Goal: Information Seeking & Learning: Learn about a topic

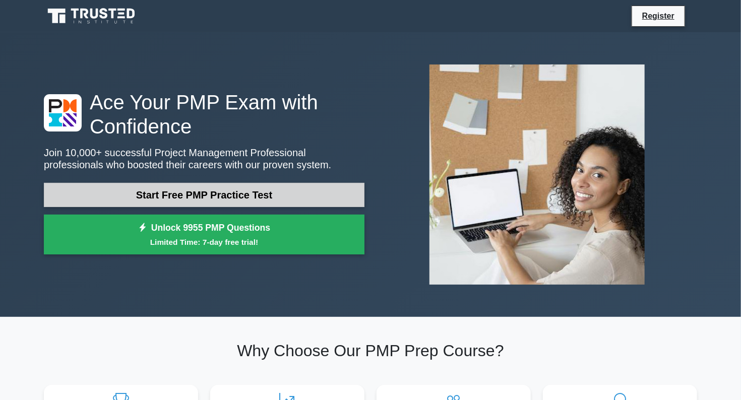
click at [196, 183] on link "Start Free PMP Practice Test" at bounding box center [204, 195] width 321 height 24
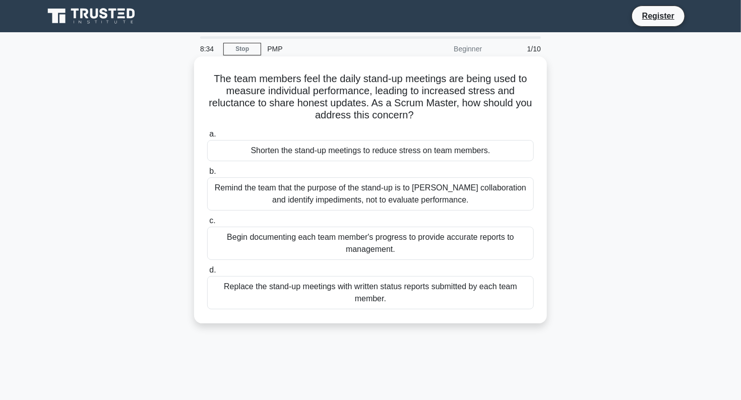
click at [354, 243] on div "Begin documenting each team member's progress to provide accurate reports to ma…" at bounding box center [370, 243] width 327 height 33
click at [207, 224] on input "c. Begin documenting each team member's progress to provide accurate reports to…" at bounding box center [207, 221] width 0 height 7
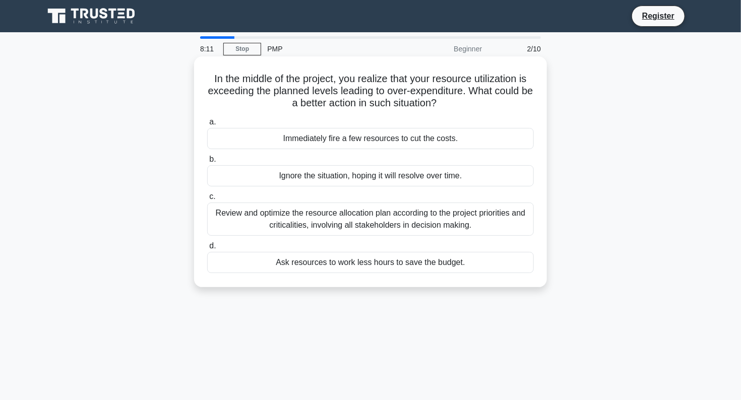
click at [284, 218] on div "Review and optimize the resource allocation plan according to the project prior…" at bounding box center [370, 219] width 327 height 33
click at [207, 200] on input "c. Review and optimize the resource allocation plan according to the project pr…" at bounding box center [207, 197] width 0 height 7
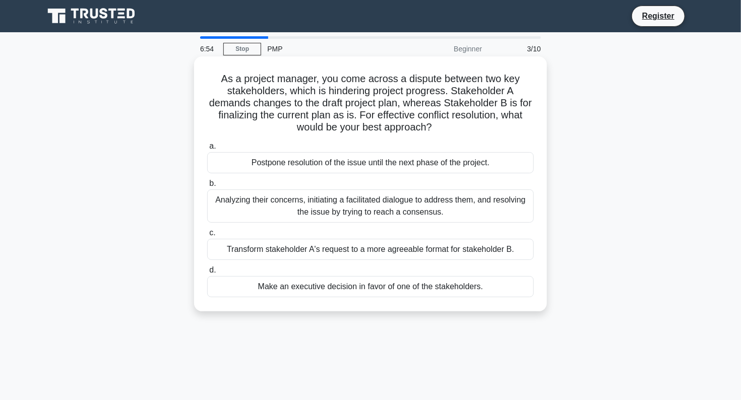
click at [340, 250] on div "Transform stakeholder A's request to a more agreeable format for stakeholder B." at bounding box center [370, 249] width 327 height 21
click at [207, 236] on input "c. Transform stakeholder A's request to a more agreeable format for stakeholder…" at bounding box center [207, 233] width 0 height 7
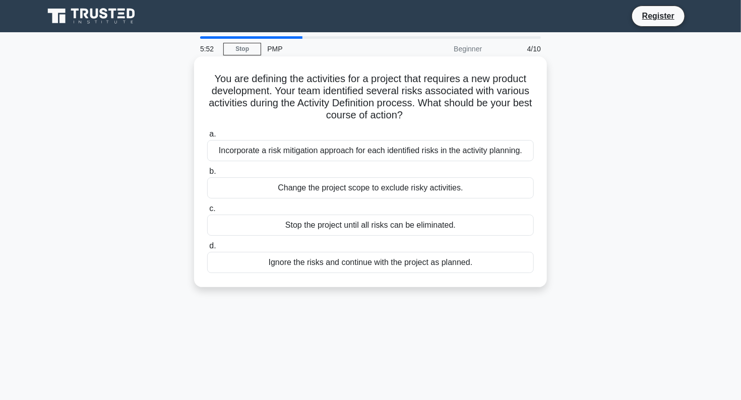
click at [380, 155] on div "Incorporate a risk mitigation approach for each identified risks in the activit…" at bounding box center [370, 150] width 327 height 21
click at [207, 138] on input "a. Incorporate a risk mitigation approach for each identified risks in the acti…" at bounding box center [207, 134] width 0 height 7
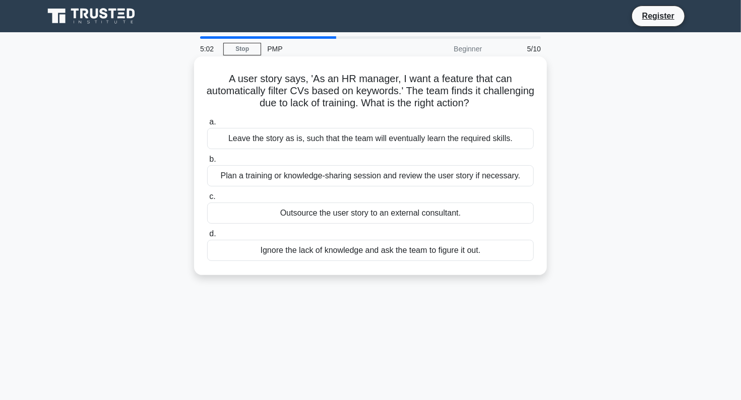
click at [405, 178] on div "Plan a training or knowledge-sharing session and review the user story if neces…" at bounding box center [370, 175] width 327 height 21
click at [207, 163] on input "b. Plan a training or knowledge-sharing session and review the user story if ne…" at bounding box center [207, 159] width 0 height 7
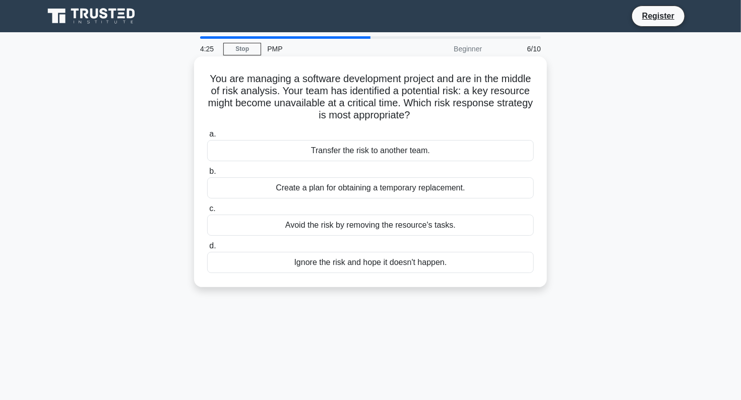
click at [357, 192] on div "Create a plan for obtaining a temporary replacement." at bounding box center [370, 187] width 327 height 21
click at [207, 175] on input "b. Create a plan for obtaining a temporary replacement." at bounding box center [207, 171] width 0 height 7
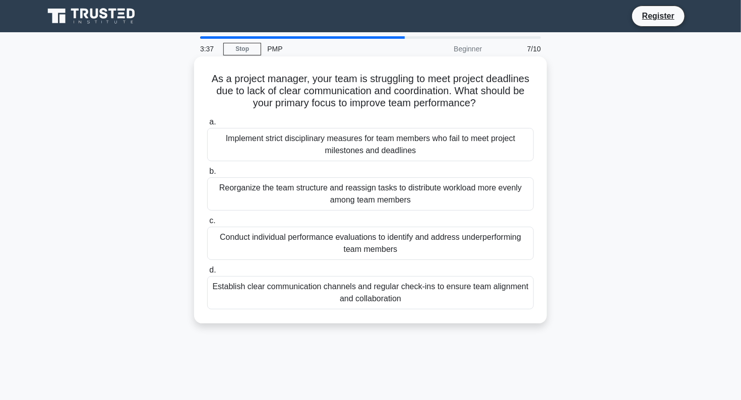
click at [396, 288] on div "Establish clear communication channels and regular check-ins to ensure team ali…" at bounding box center [370, 292] width 327 height 33
click at [207, 274] on input "d. Establish clear communication channels and regular check-ins to ensure team …" at bounding box center [207, 270] width 0 height 7
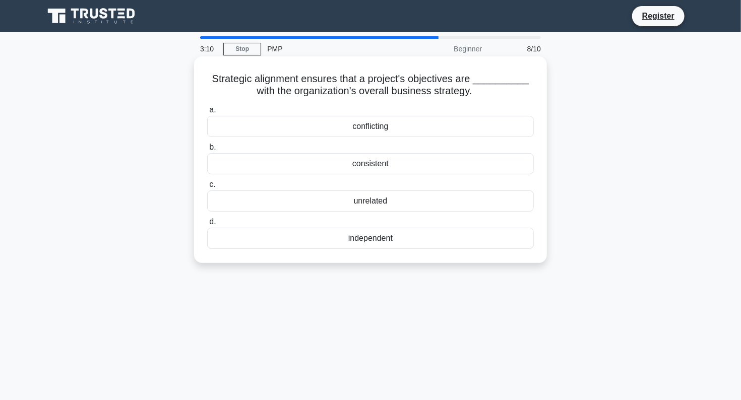
click at [387, 168] on div "consistent" at bounding box center [370, 163] width 327 height 21
click at [207, 151] on input "b. consistent" at bounding box center [207, 147] width 0 height 7
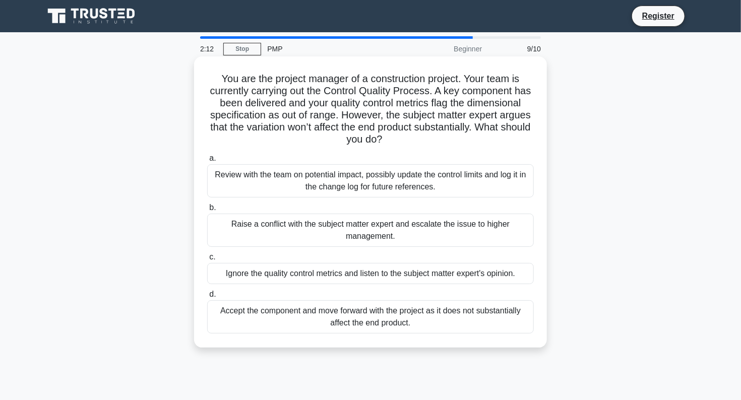
click at [416, 230] on div "Raise a conflict with the subject matter expert and escalate the issue to highe…" at bounding box center [370, 230] width 327 height 33
click at [207, 211] on input "b. Raise a conflict with the subject matter expert and escalate the issue to hi…" at bounding box center [207, 208] width 0 height 7
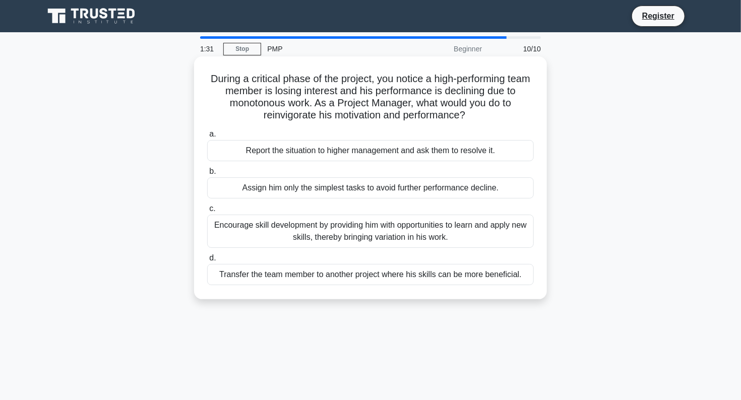
click at [389, 230] on div "Encourage skill development by providing him with opportunities to learn and ap…" at bounding box center [370, 231] width 327 height 33
click at [207, 212] on input "c. Encourage skill development by providing him with opportunities to learn and…" at bounding box center [207, 209] width 0 height 7
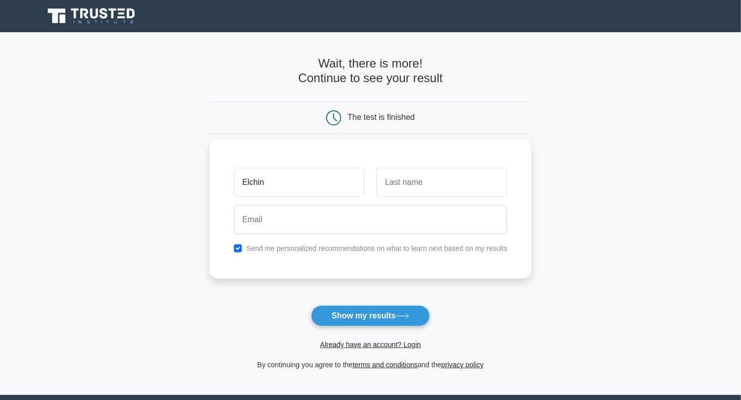
type input "Elchin"
click at [438, 185] on input "text" at bounding box center [442, 182] width 131 height 29
type input "Askarov"
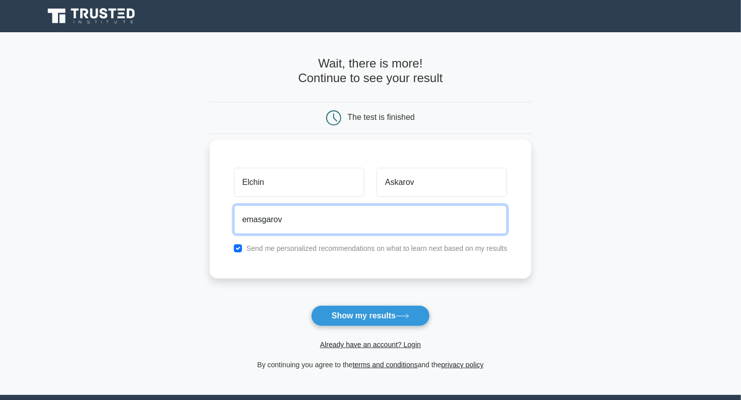
type input "emasgarov@gmail.com"
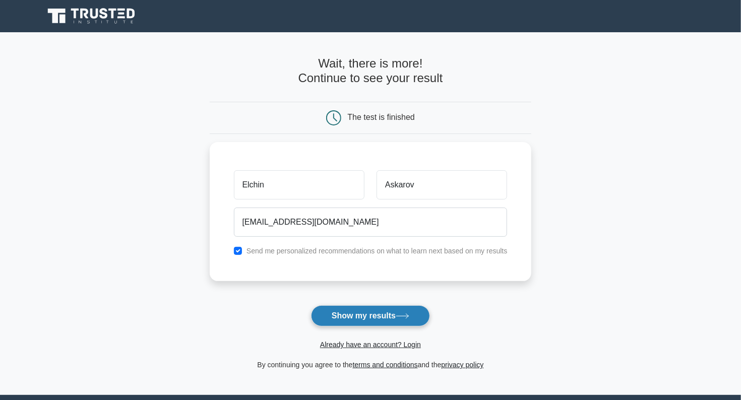
click at [344, 315] on button "Show my results" at bounding box center [370, 316] width 119 height 21
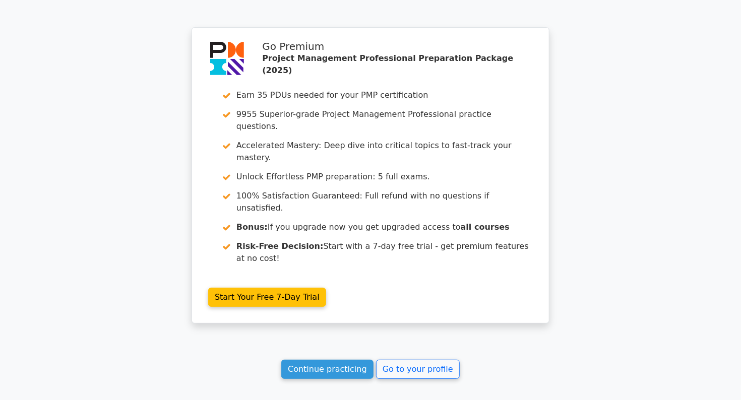
scroll to position [1799, 0]
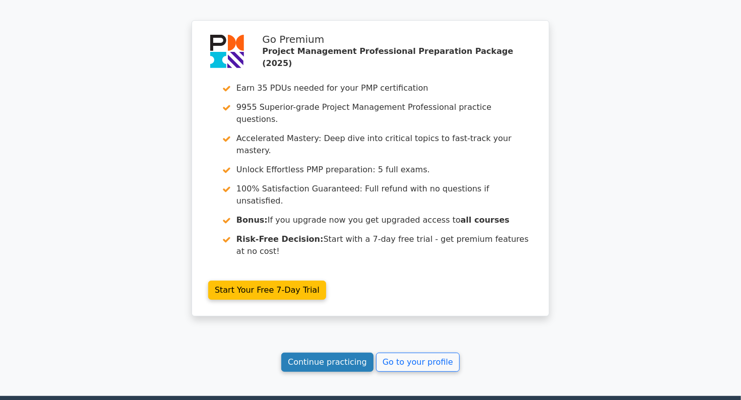
click at [300, 353] on link "Continue practicing" at bounding box center [327, 362] width 92 height 19
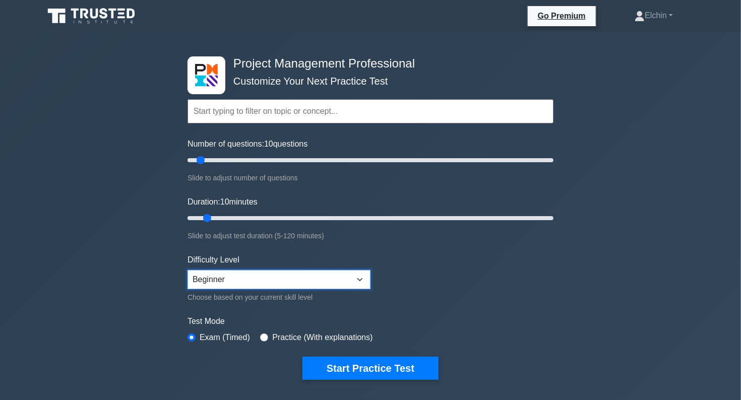
click at [332, 280] on select "Beginner Intermediate Expert" at bounding box center [279, 279] width 183 height 19
click at [416, 273] on form "Topics Scope Management Time Management Cost Management Quality Management Risk…" at bounding box center [371, 225] width 366 height 312
click at [331, 117] on input "text" at bounding box center [371, 111] width 366 height 24
click at [666, 18] on link "Elchin" at bounding box center [654, 16] width 87 height 20
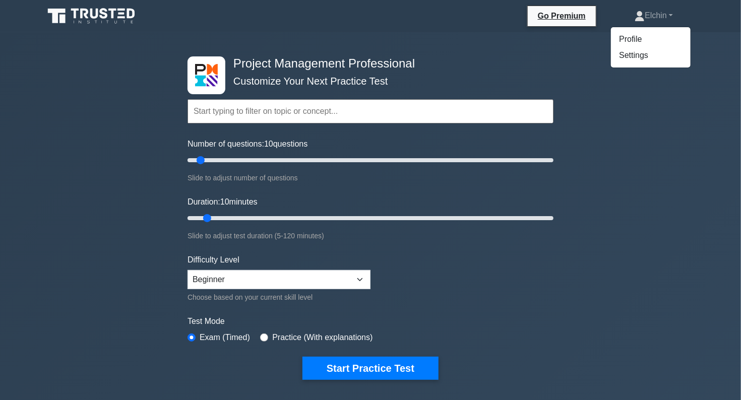
click at [97, 17] on icon at bounding box center [95, 14] width 8 height 10
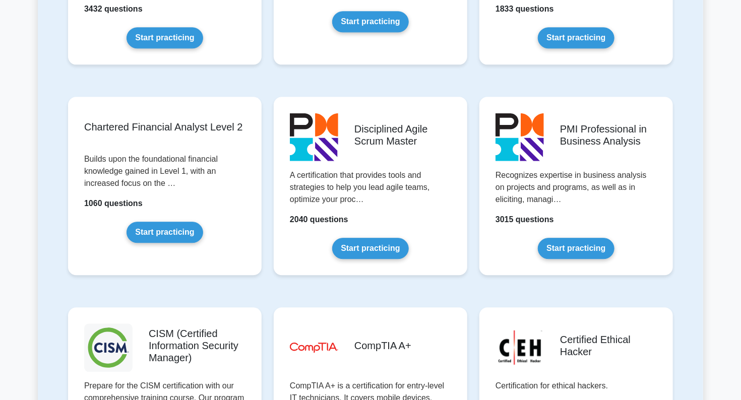
scroll to position [1210, 0]
